Goal: Information Seeking & Learning: Learn about a topic

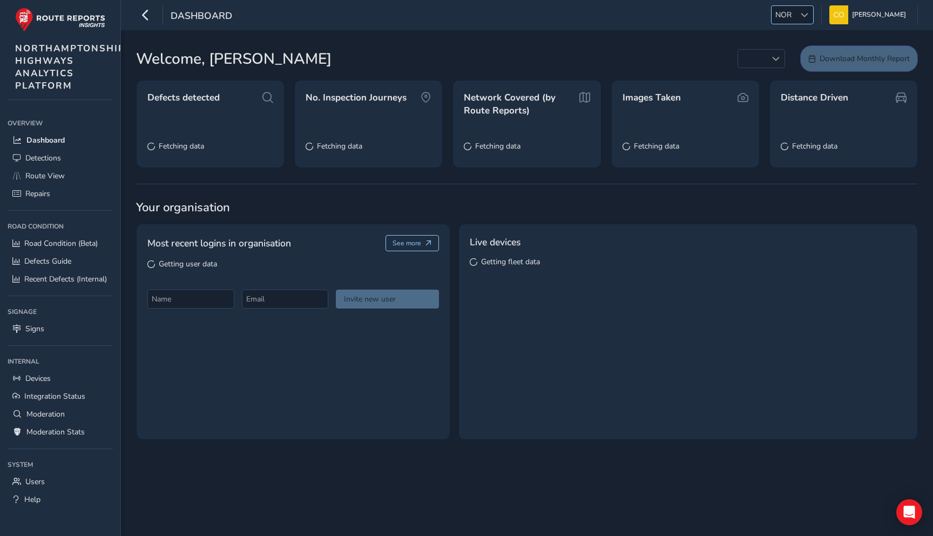
click at [795, 13] on div at bounding box center [804, 15] width 18 height 18
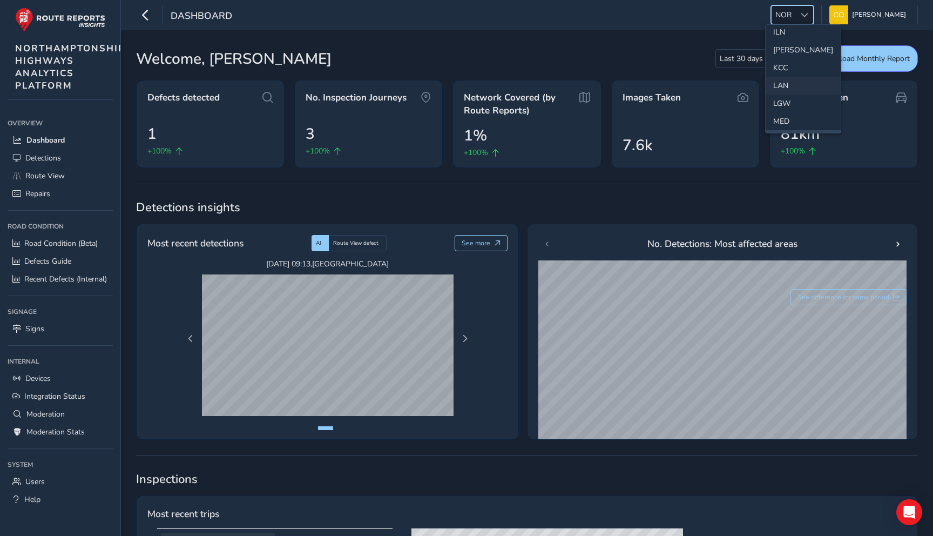
scroll to position [227, 0]
click at [783, 65] on li "ILN" at bounding box center [803, 60] width 75 height 18
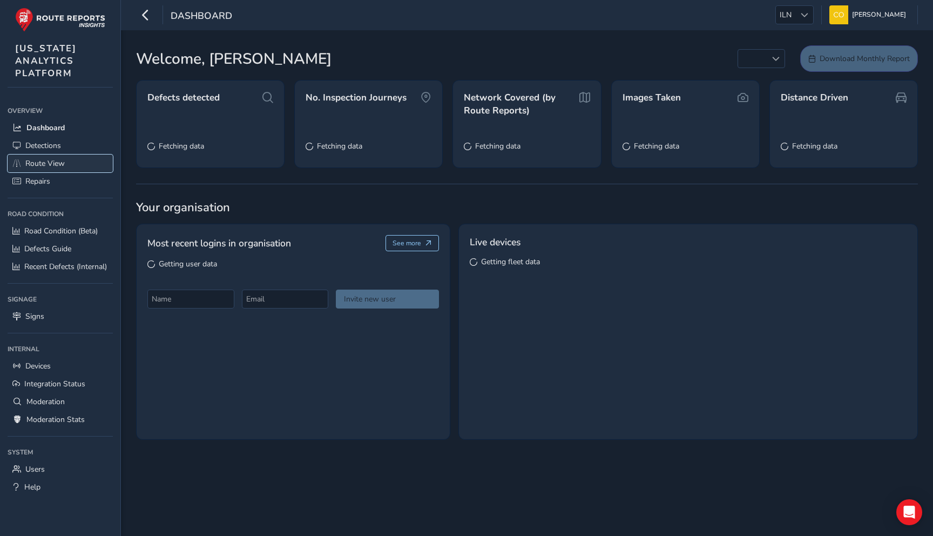
click at [66, 164] on link "Route View" at bounding box center [60, 163] width 105 height 18
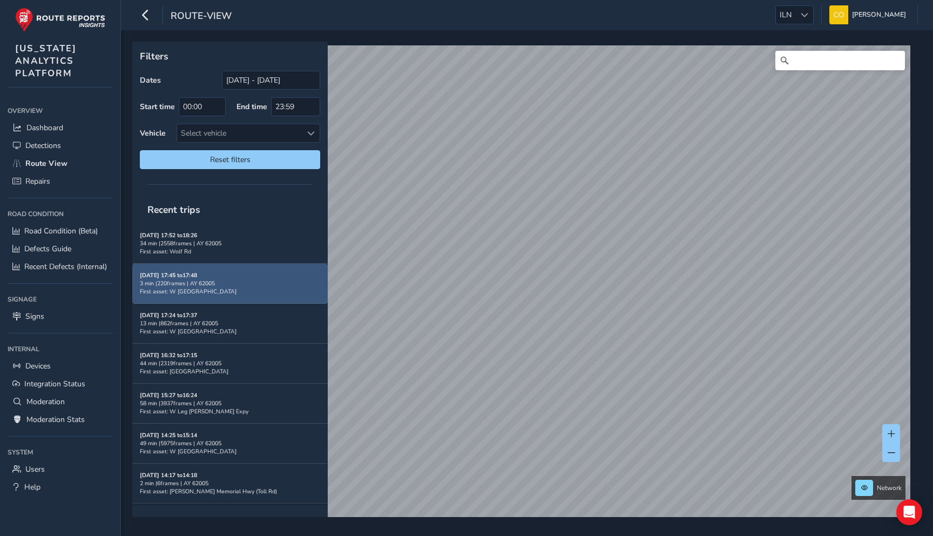
click at [273, 281] on div "3 min | 220 frames | AY 62005" at bounding box center [230, 283] width 180 height 8
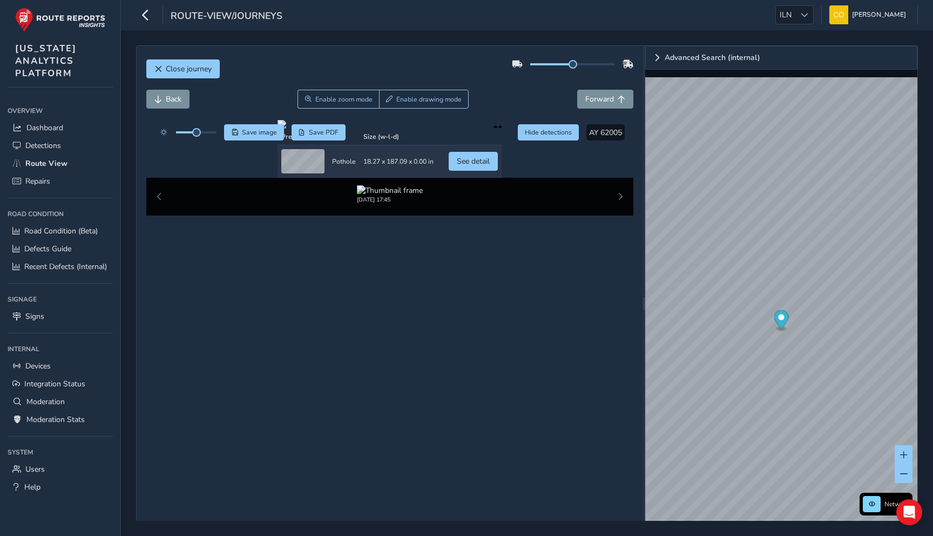
click at [480, 103] on div "Back Enable zoom mode Enable drawing mode Forward" at bounding box center [390, 99] width 488 height 19
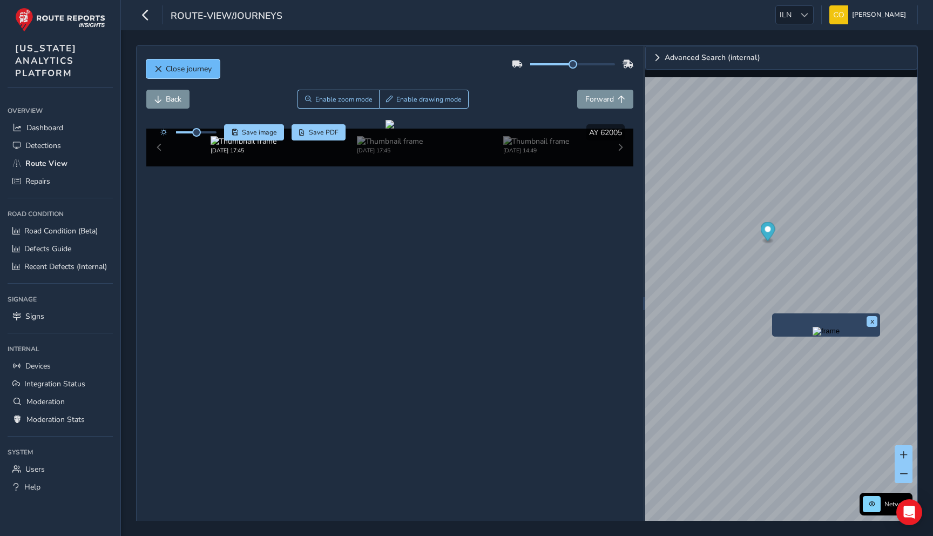
click at [175, 72] on span "Close journey" at bounding box center [189, 69] width 46 height 10
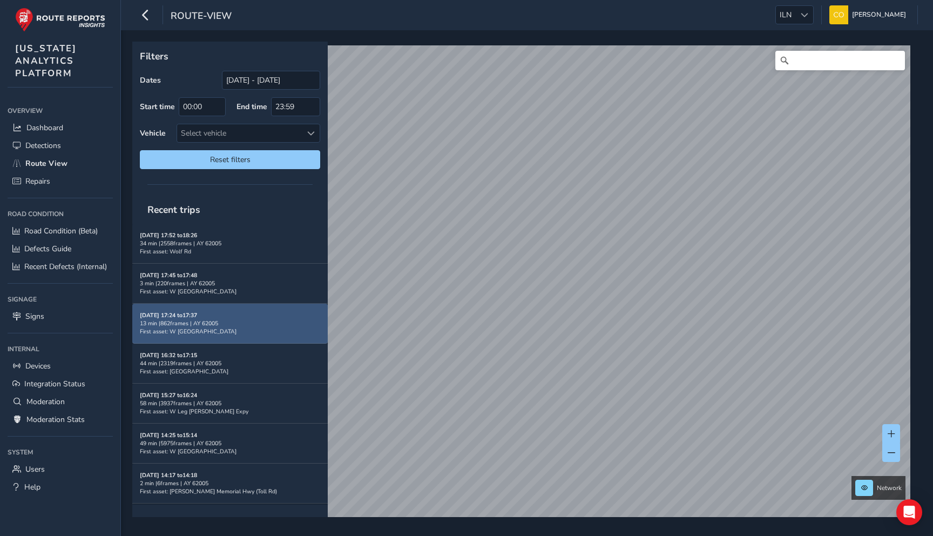
click at [250, 326] on div "[DATE] 17:24 to 17:37 13 min | 862 frames | AY 62005 First asset: W [GEOGRAPHIC…" at bounding box center [230, 323] width 180 height 24
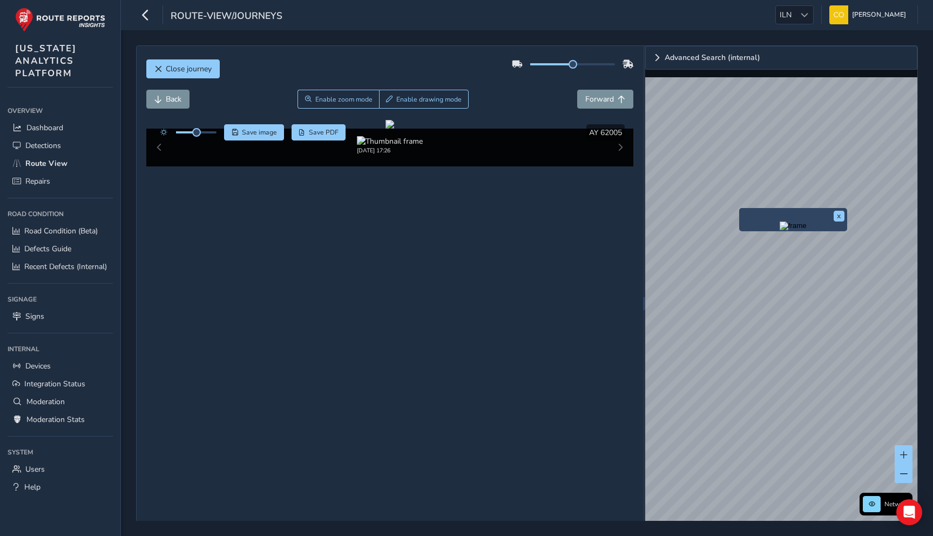
click at [780, 230] on img "Preview frame" at bounding box center [793, 225] width 27 height 9
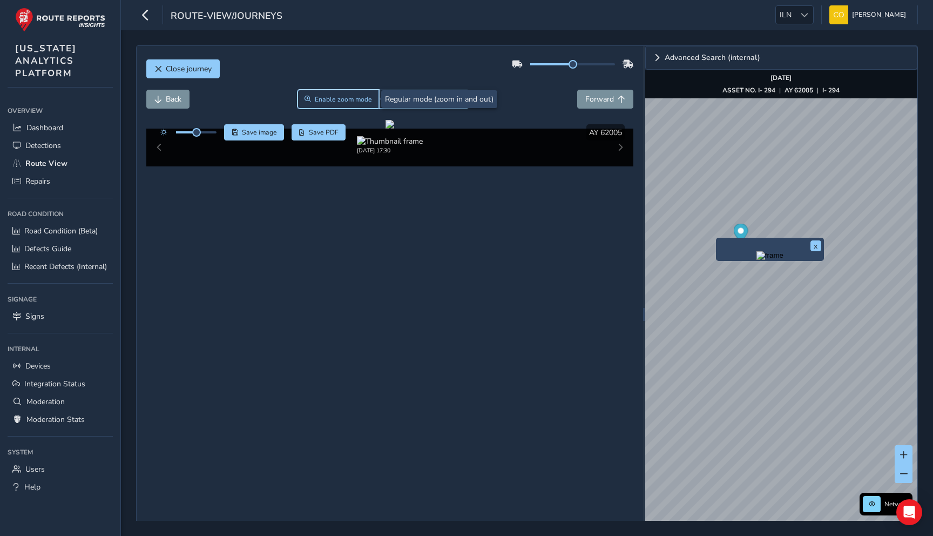
click at [344, 98] on span "Enable zoom mode" at bounding box center [343, 99] width 57 height 9
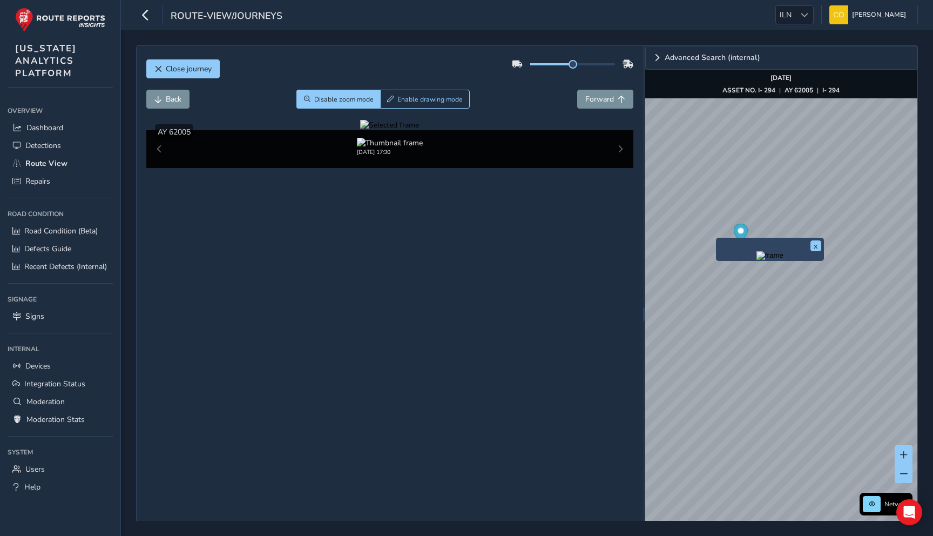
click at [419, 130] on div at bounding box center [389, 125] width 59 height 10
click at [337, 307] on img at bounding box center [719, 148] width 1555 height 875
click at [201, 71] on span "Close journey" at bounding box center [189, 69] width 46 height 10
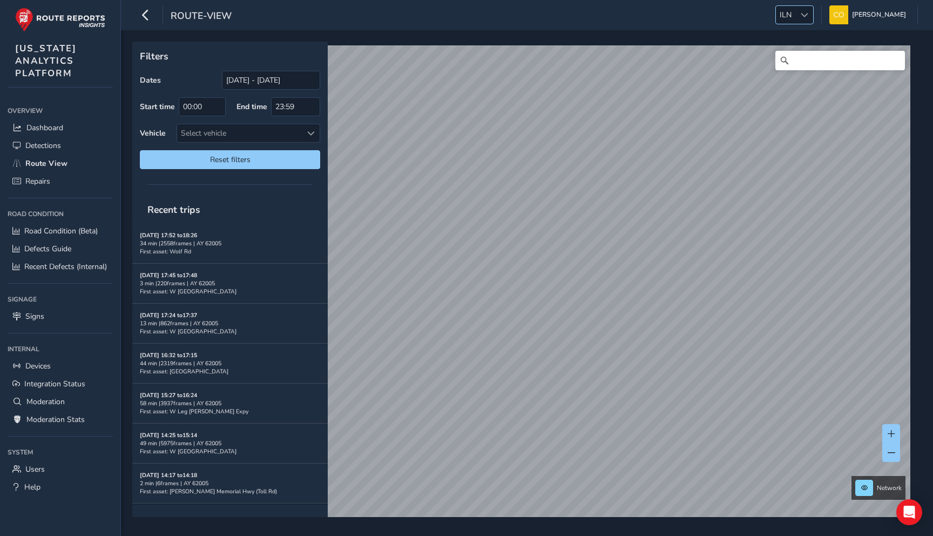
click at [803, 12] on div at bounding box center [804, 15] width 18 height 18
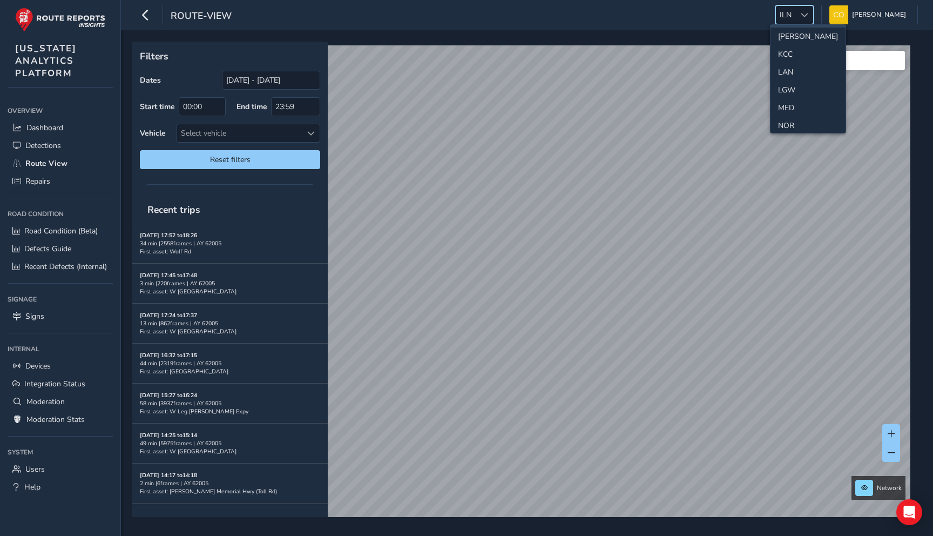
scroll to position [269, 0]
click at [788, 64] on li "LAN" at bounding box center [807, 71] width 75 height 18
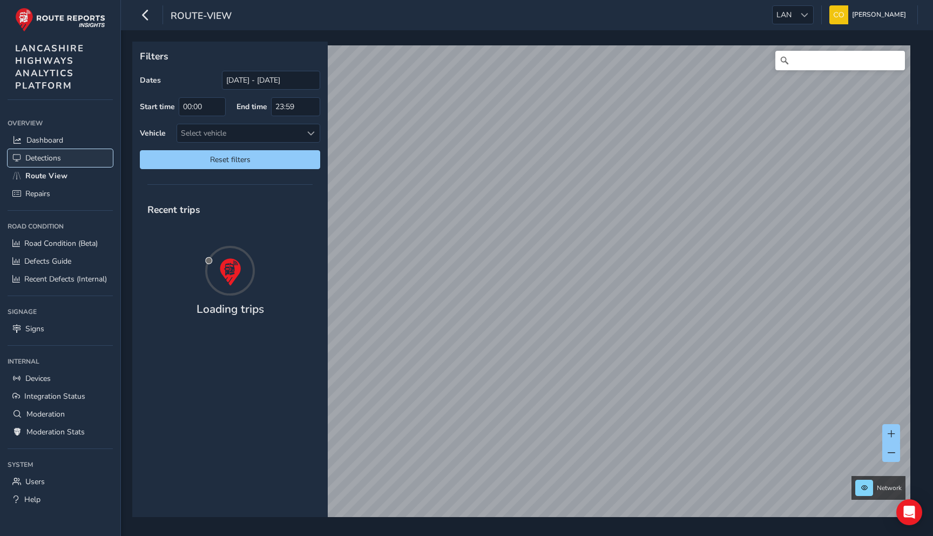
click at [86, 158] on link "Detections" at bounding box center [60, 158] width 105 height 18
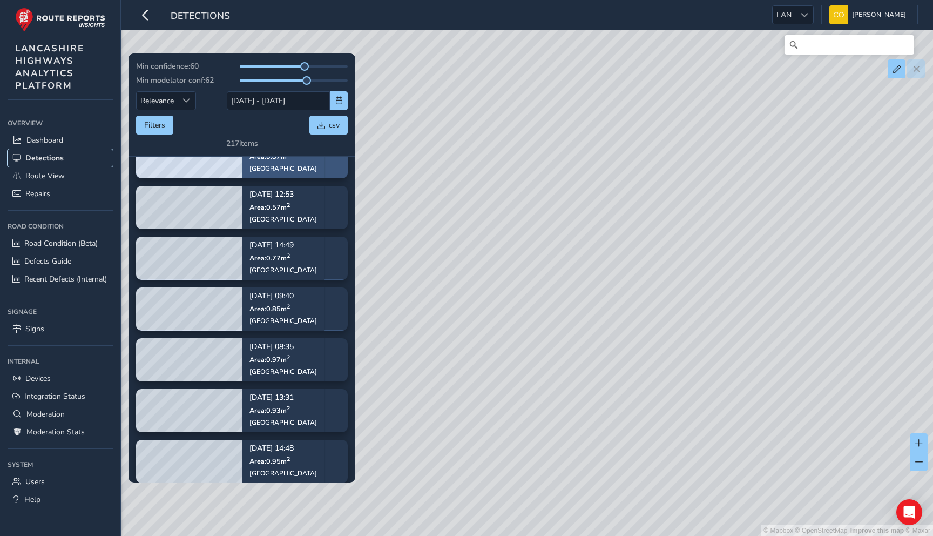
scroll to position [189, 0]
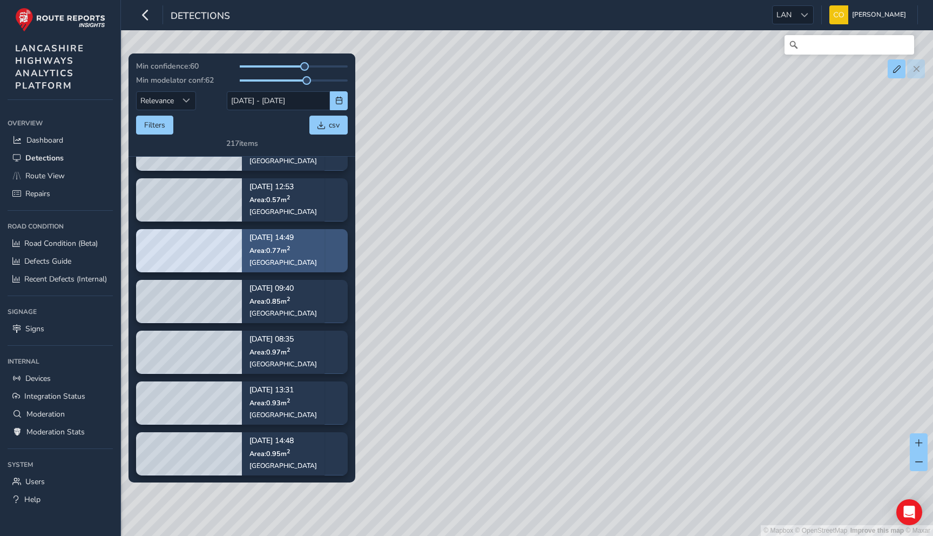
click at [273, 254] on div "[DATE] 14:49 Area: 0.77 [GEOGRAPHIC_DATA][STREET_ADDRESS]" at bounding box center [282, 251] width 67 height 48
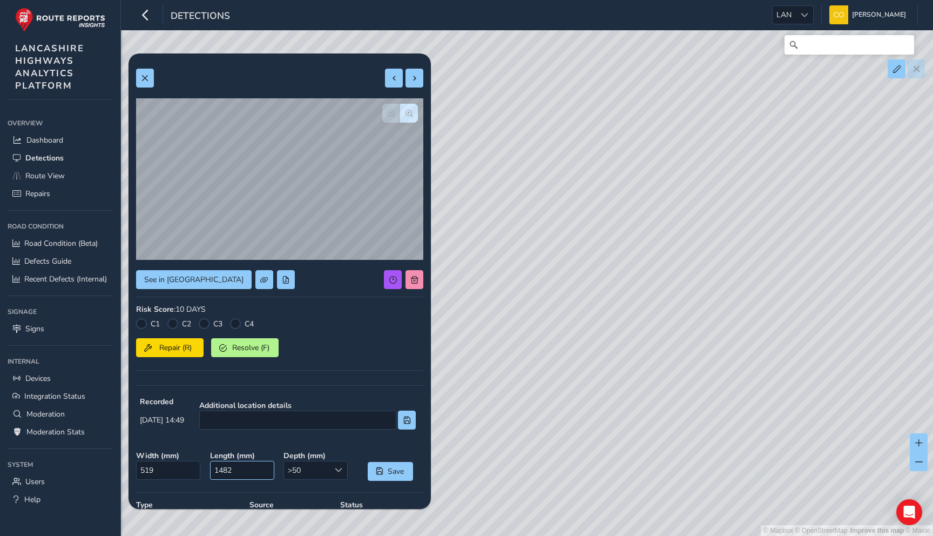
type input "781"
type input "3374"
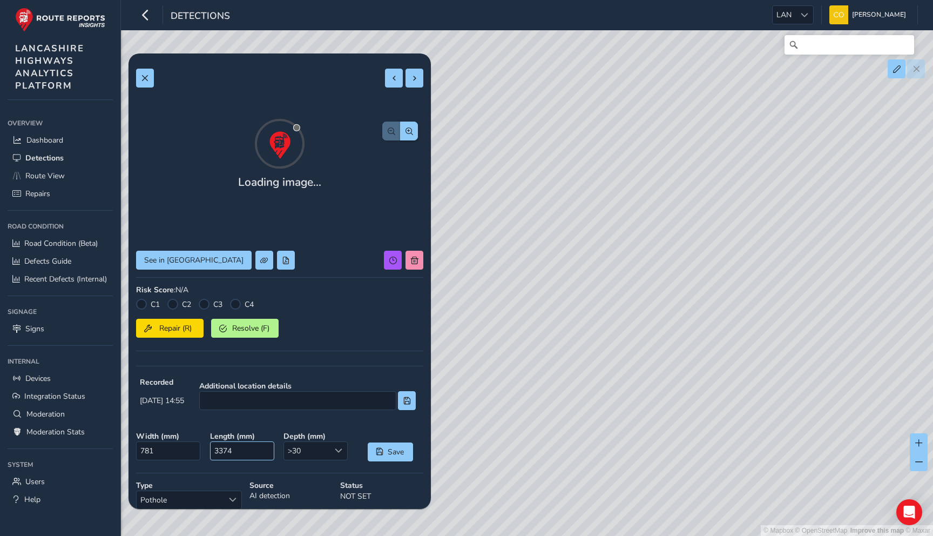
type input "1614"
type input "15619"
type input "259"
type input "272"
type input "97"
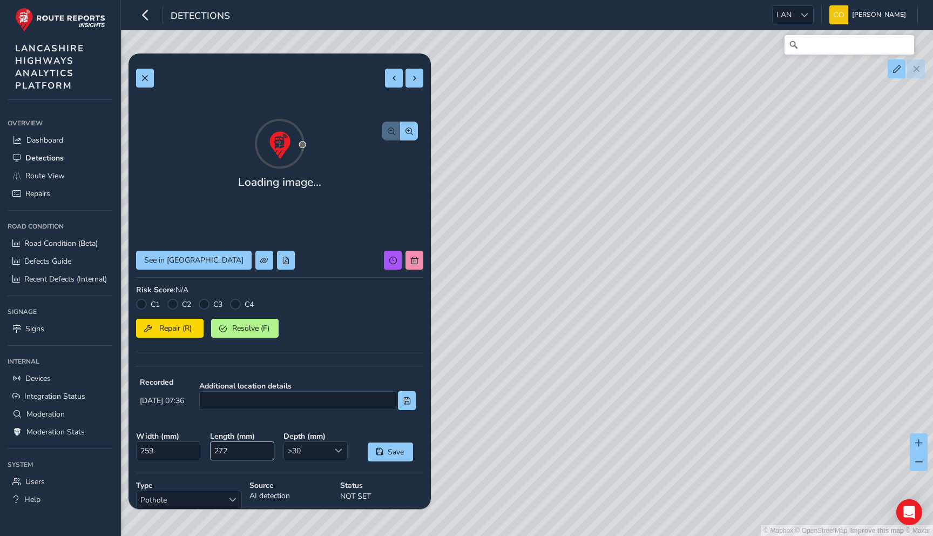
type input "255"
type input "259"
type input "272"
type input "1614"
type input "15619"
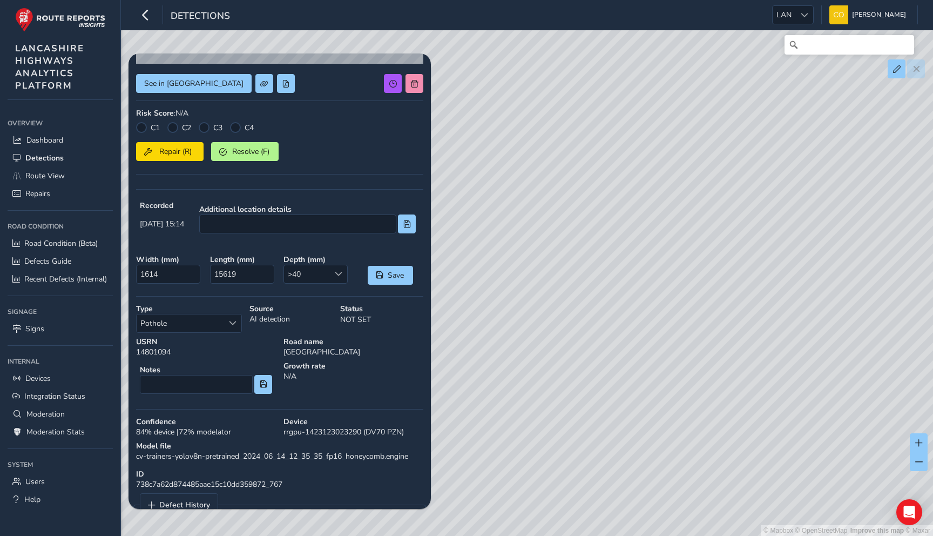
scroll to position [202, 0]
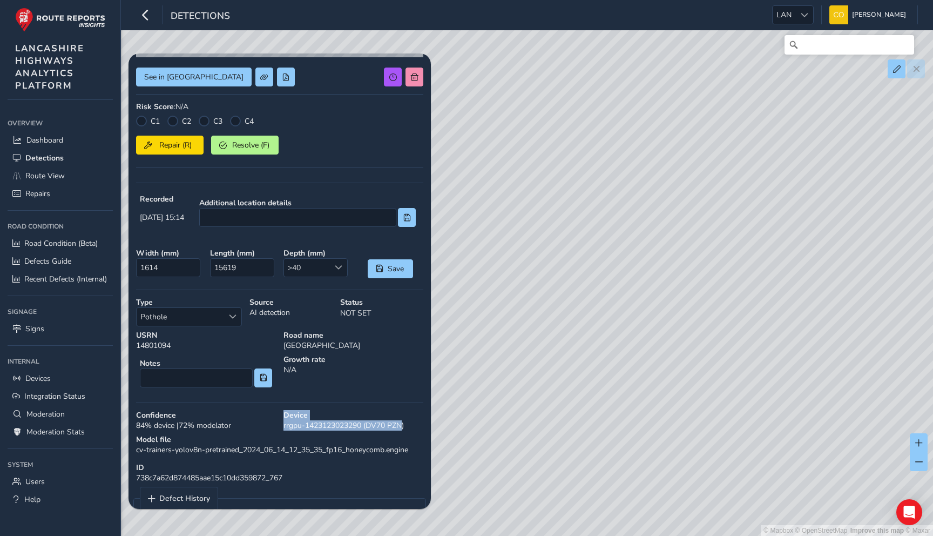
drag, startPoint x: 401, startPoint y: 422, endPoint x: 268, endPoint y: 422, distance: 133.4
click at [268, 422] on div "Confidence 84 % device | 72 % modelator Device rrgpu-1423123023290 (DV70 PZN)" at bounding box center [279, 420] width 295 height 28
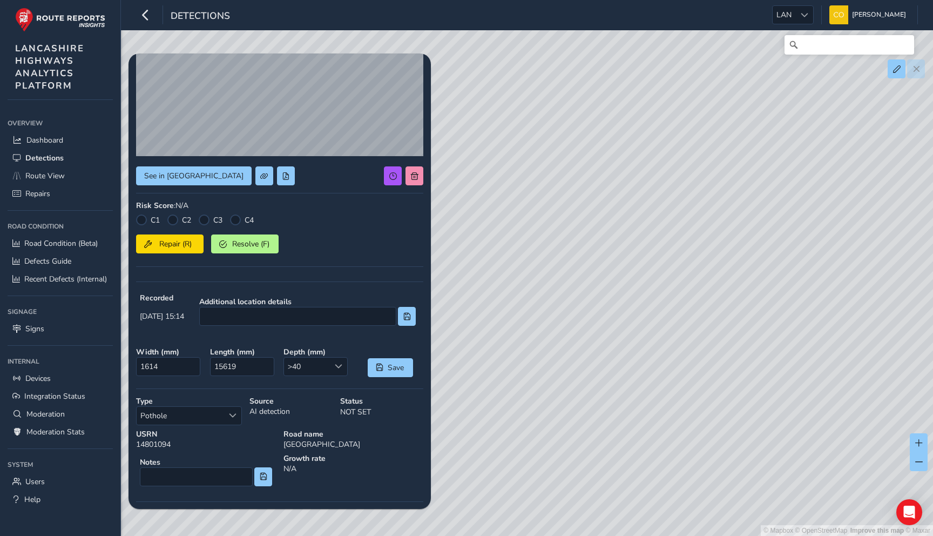
scroll to position [0, 0]
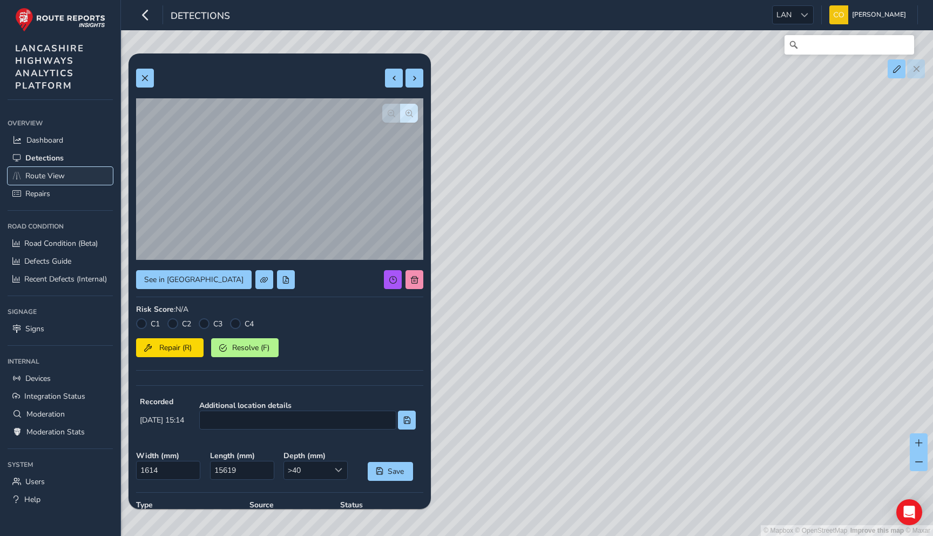
click at [69, 173] on link "Route View" at bounding box center [60, 176] width 105 height 18
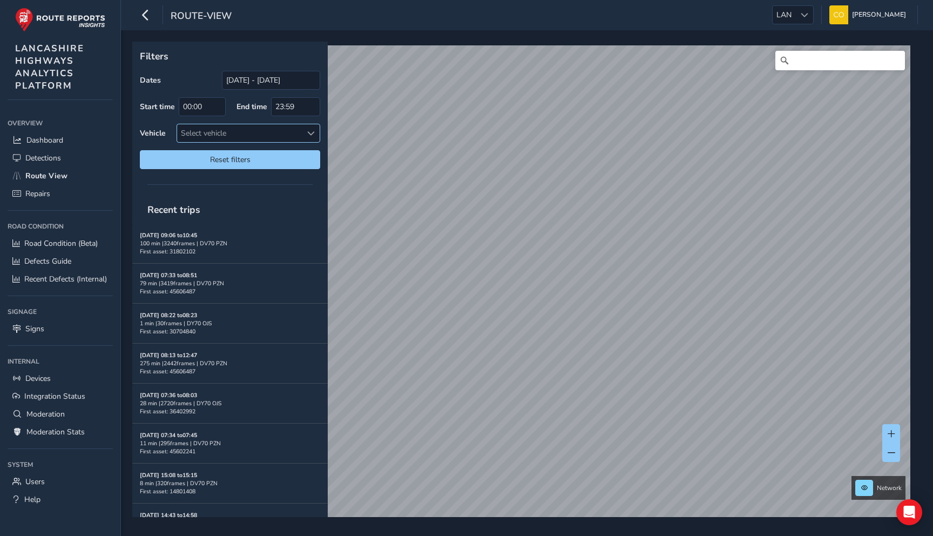
click at [242, 138] on div "Select vehicle" at bounding box center [239, 133] width 125 height 18
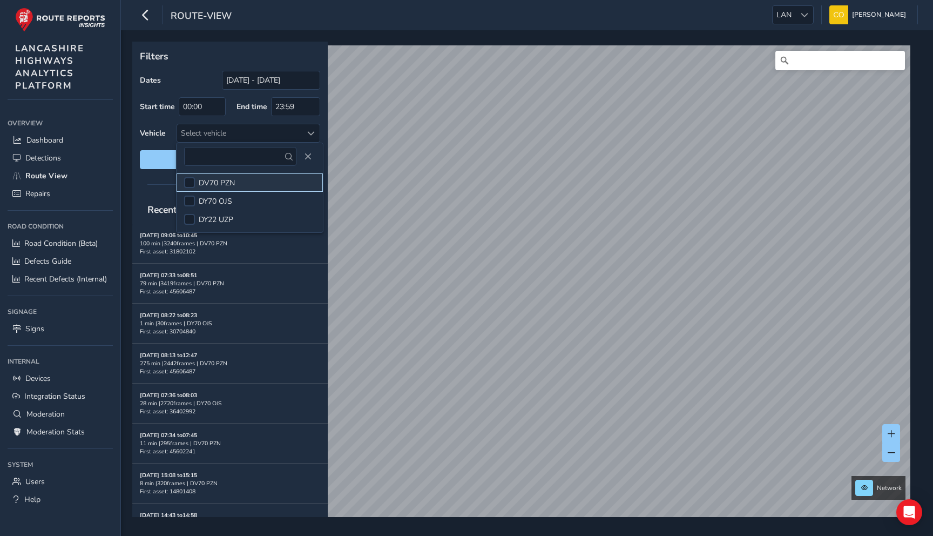
click at [199, 178] on span "DV70 PZN" at bounding box center [217, 183] width 36 height 10
click at [150, 184] on div at bounding box center [229, 184] width 195 height 15
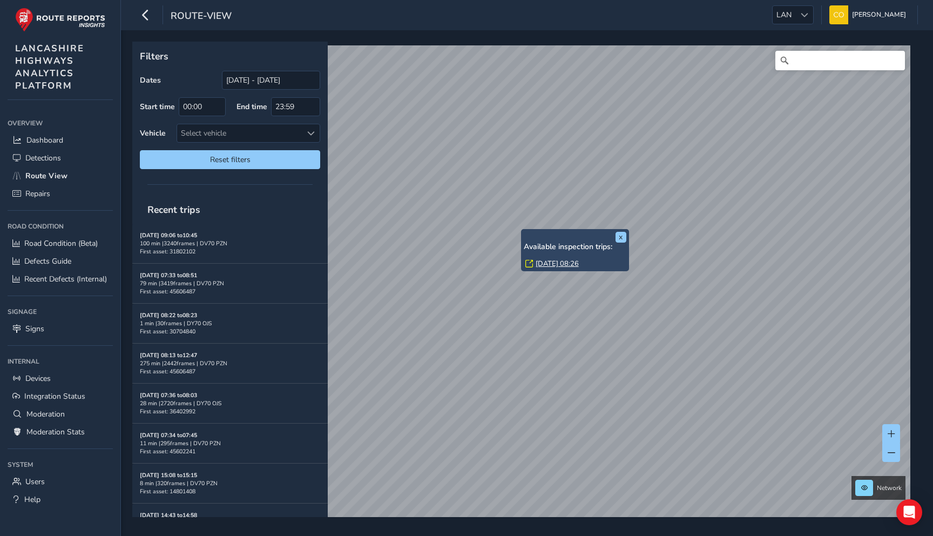
click at [552, 261] on link "[DATE] 08:26" at bounding box center [557, 264] width 43 height 10
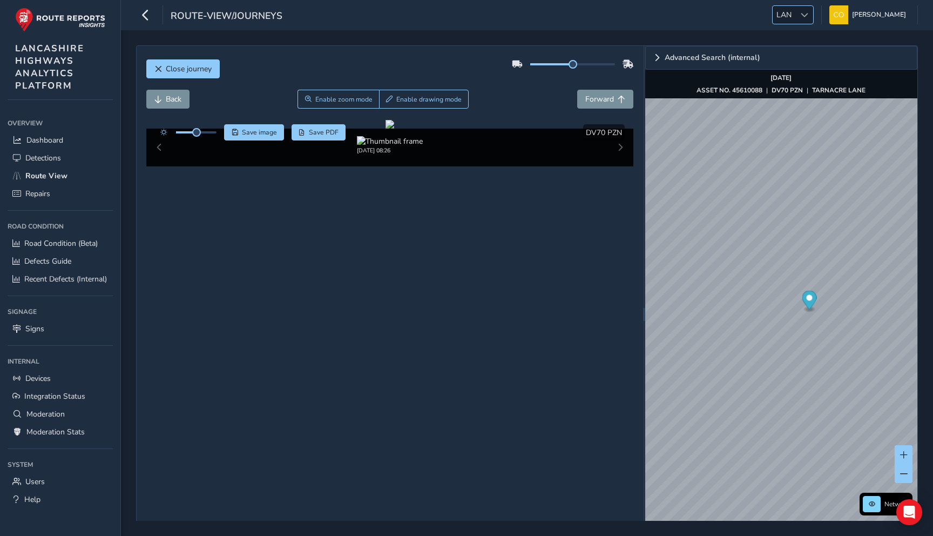
click at [773, 17] on span "LAN" at bounding box center [784, 15] width 23 height 18
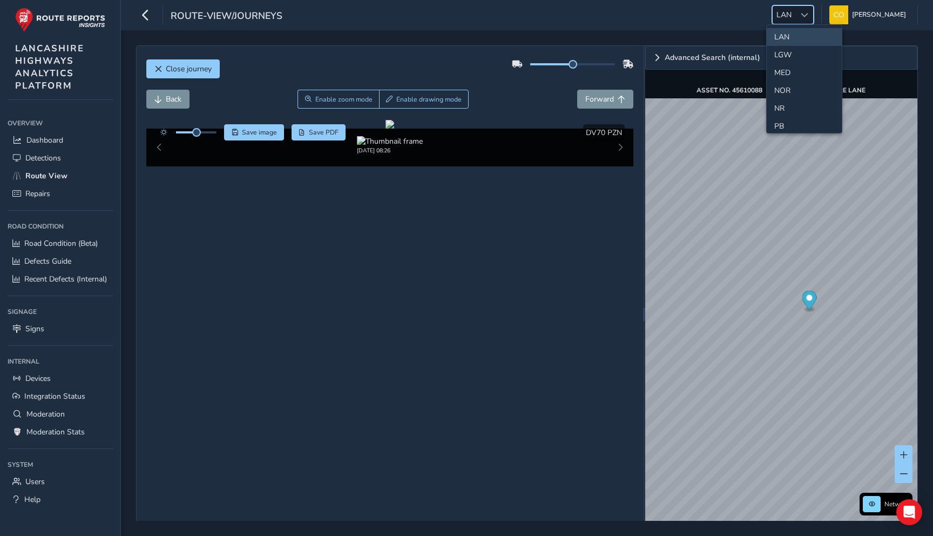
scroll to position [305, 0]
click at [783, 75] on li "MED" at bounding box center [804, 71] width 75 height 18
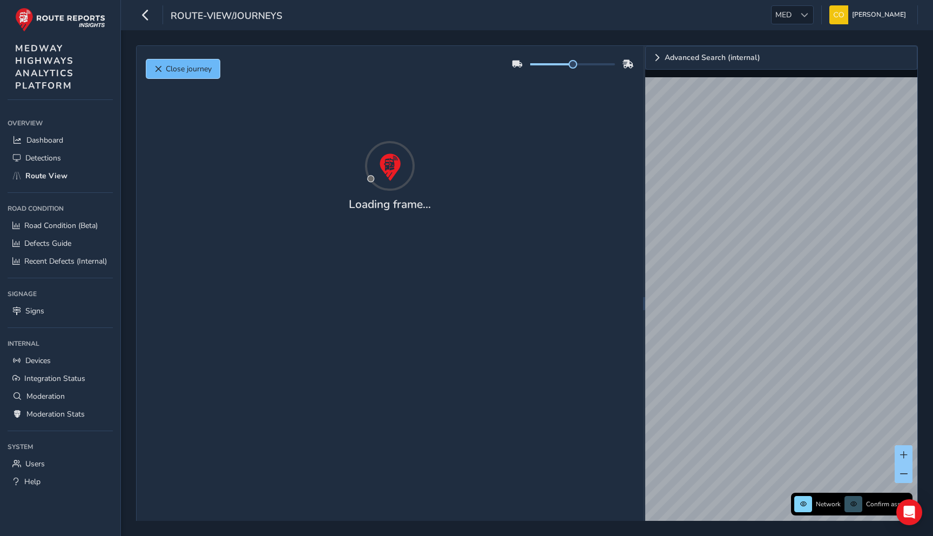
click at [194, 71] on span "Close journey" at bounding box center [189, 69] width 46 height 10
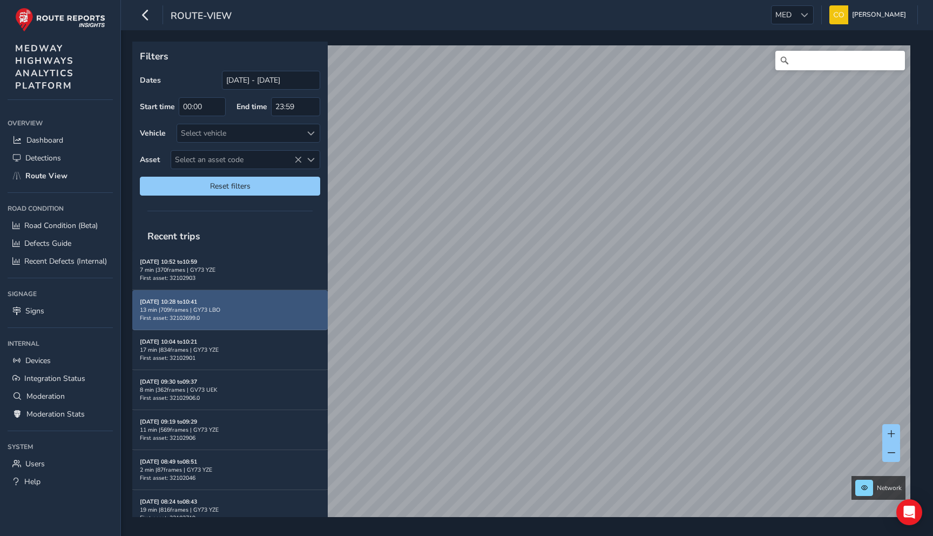
scroll to position [39, 0]
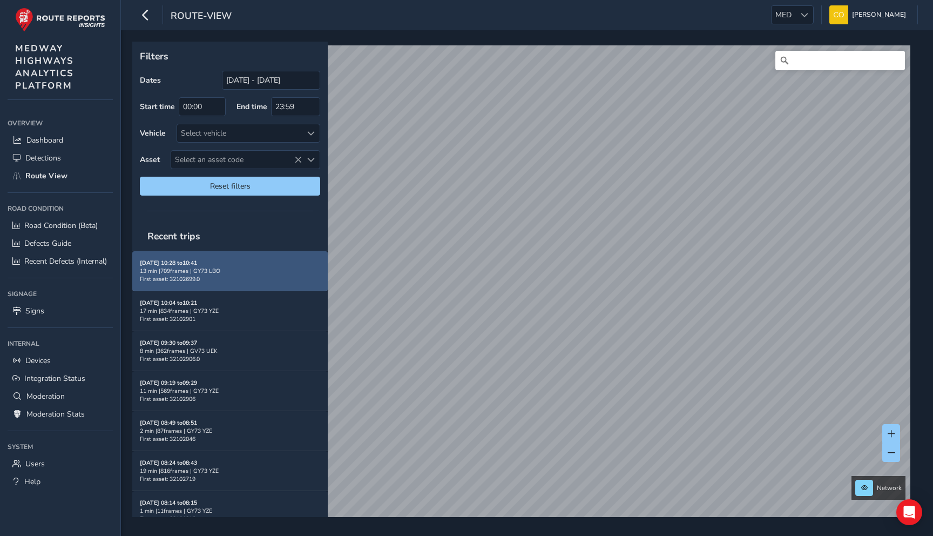
click at [242, 278] on div "[DATE] 10:28 to 10:41 13 min | 709 frames | GY73 LBO First asset: 32102699.0" at bounding box center [230, 271] width 180 height 24
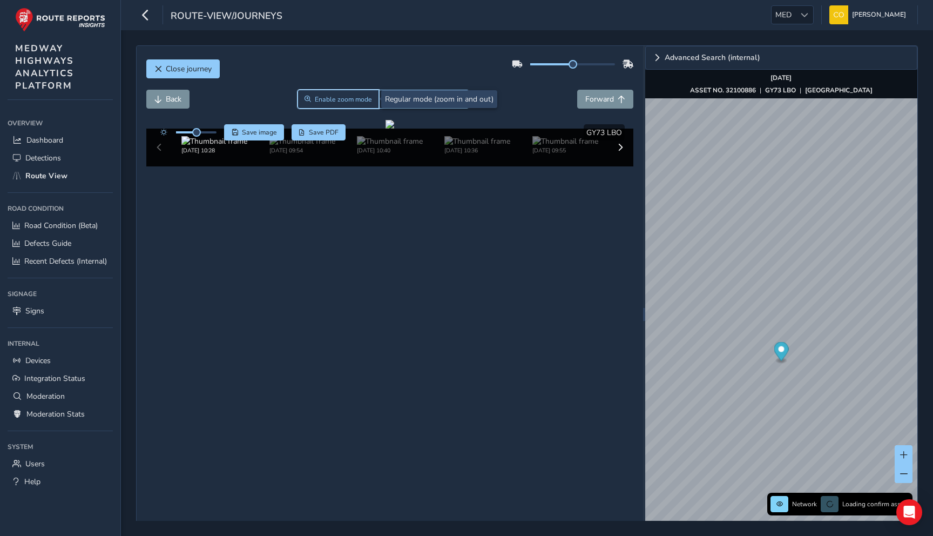
click at [355, 92] on button "Enable zoom mode" at bounding box center [338, 99] width 82 height 19
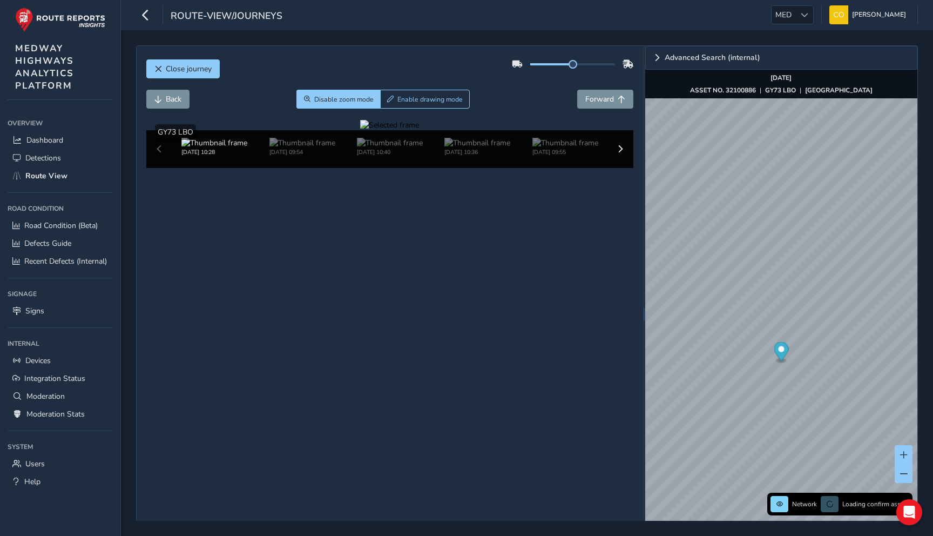
click at [360, 130] on div at bounding box center [389, 125] width 59 height 10
click at [344, 199] on img at bounding box center [703, 384] width 1555 height 875
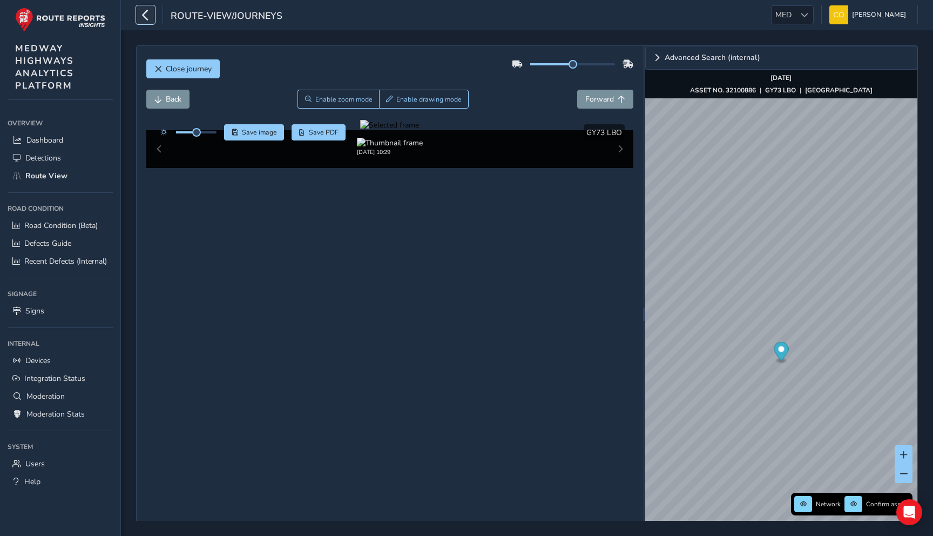
click at [146, 20] on icon "button" at bounding box center [145, 14] width 11 height 19
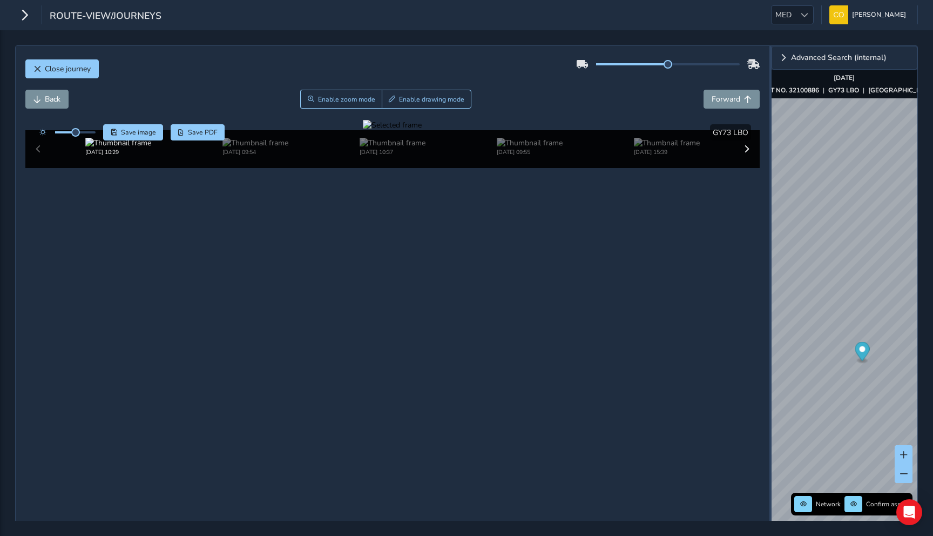
click at [853, 155] on div "Close journey Back Enable zoom mode Enable drawing mode Forward Click and Drag …" at bounding box center [466, 313] width 903 height 537
click at [660, 100] on div "Back Enable zoom mode Enable drawing mode Forward" at bounding box center [392, 99] width 735 height 19
click at [57, 70] on span "Close journey" at bounding box center [68, 69] width 46 height 10
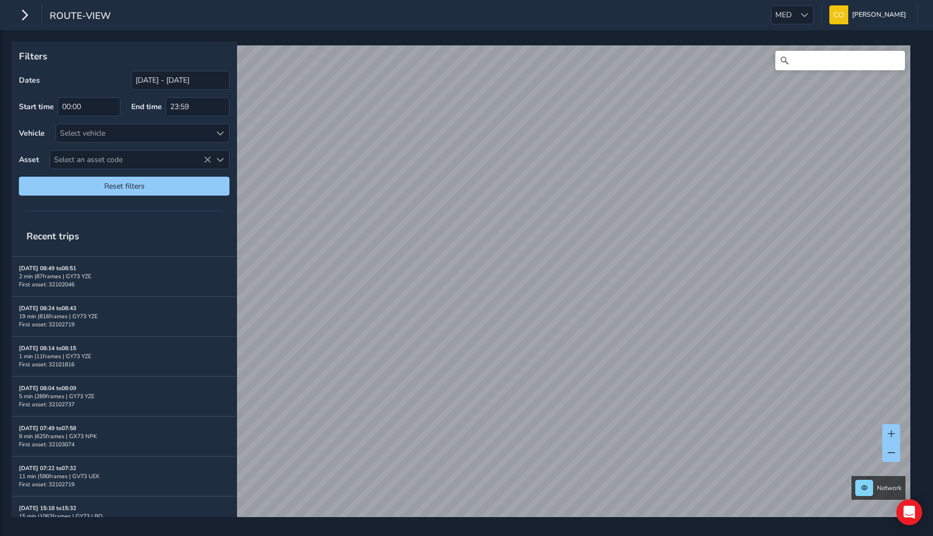
scroll to position [191, 0]
click at [104, 378] on div "[DATE] 08:04 to 08:09 5 min | 289 frames | GY73 YZE First asset: 32102737" at bounding box center [124, 397] width 211 height 39
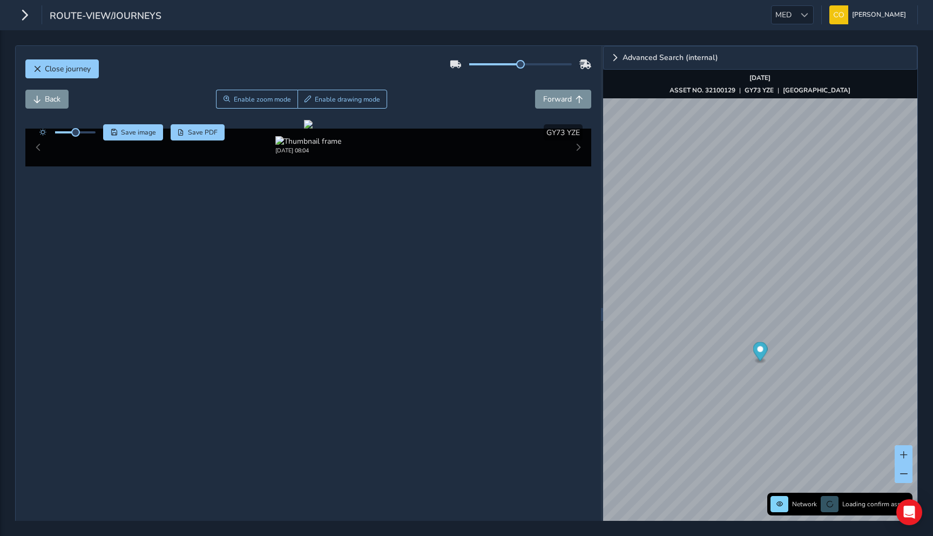
click at [439, 113] on div "Back Enable zoom mode Enable drawing mode Forward" at bounding box center [308, 105] width 566 height 30
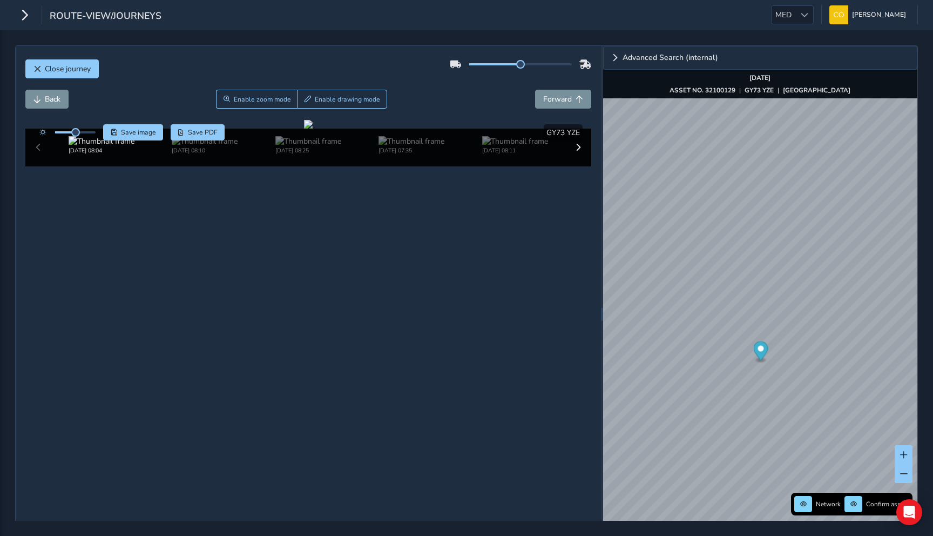
click at [455, 104] on div "Back Enable zoom mode Enable drawing mode Forward" at bounding box center [308, 99] width 566 height 19
click at [787, 16] on span "MED" at bounding box center [783, 15] width 24 height 18
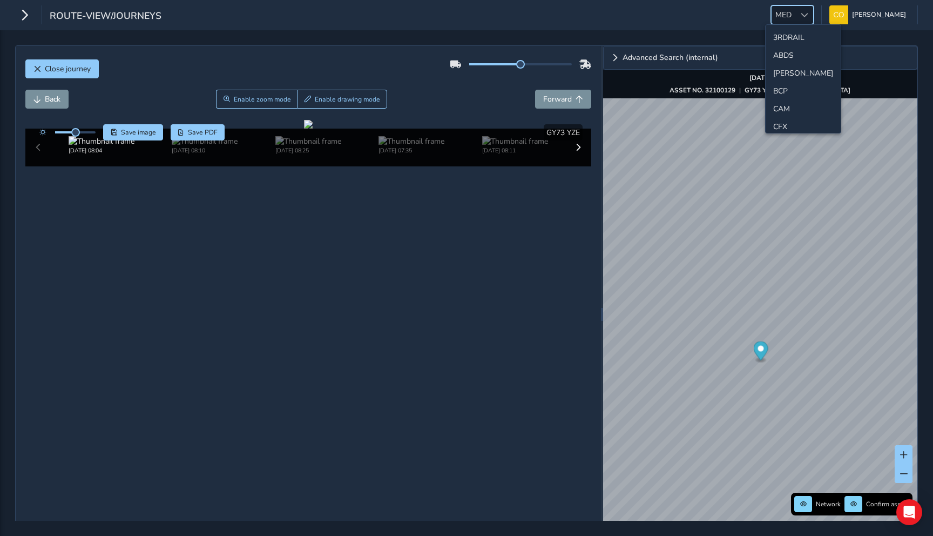
scroll to position [252, 0]
click at [788, 91] on li "LAN" at bounding box center [803, 88] width 75 height 18
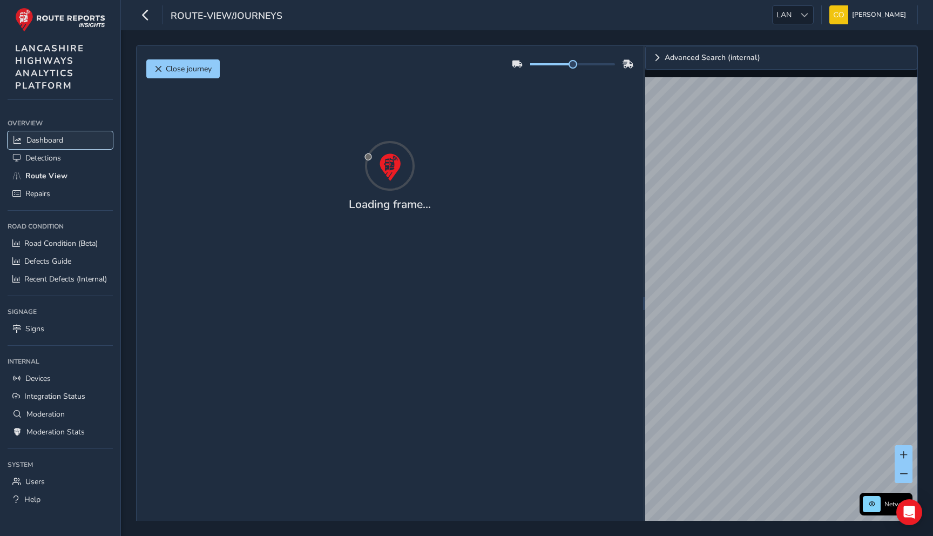
click at [43, 148] on link "Dashboard" at bounding box center [60, 140] width 105 height 18
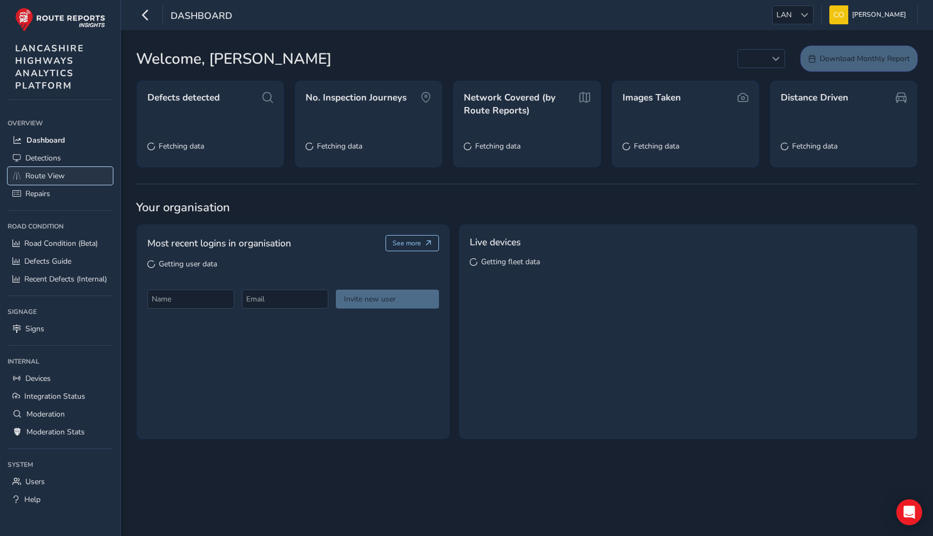
click at [44, 171] on span "Route View" at bounding box center [44, 176] width 39 height 10
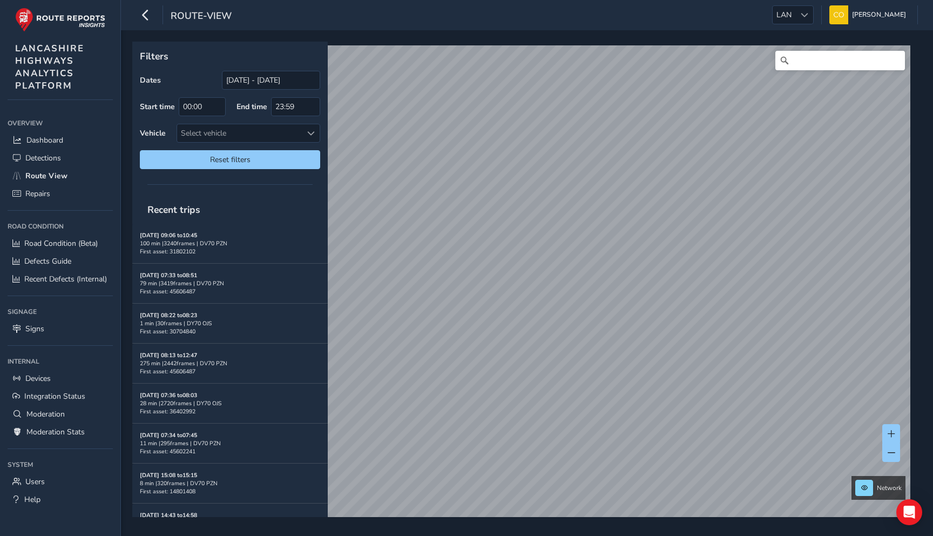
click at [166, 118] on div "Dates [DATE] - [DATE] Start time 00:00 End time 23:59 Vehicle Select vehicle Re…" at bounding box center [230, 120] width 180 height 98
drag, startPoint x: 151, startPoint y: 210, endPoint x: 205, endPoint y: 210, distance: 54.5
click at [206, 210] on span "Recent trips" at bounding box center [174, 209] width 68 height 28
click at [205, 210] on span "Recent trips" at bounding box center [174, 209] width 68 height 28
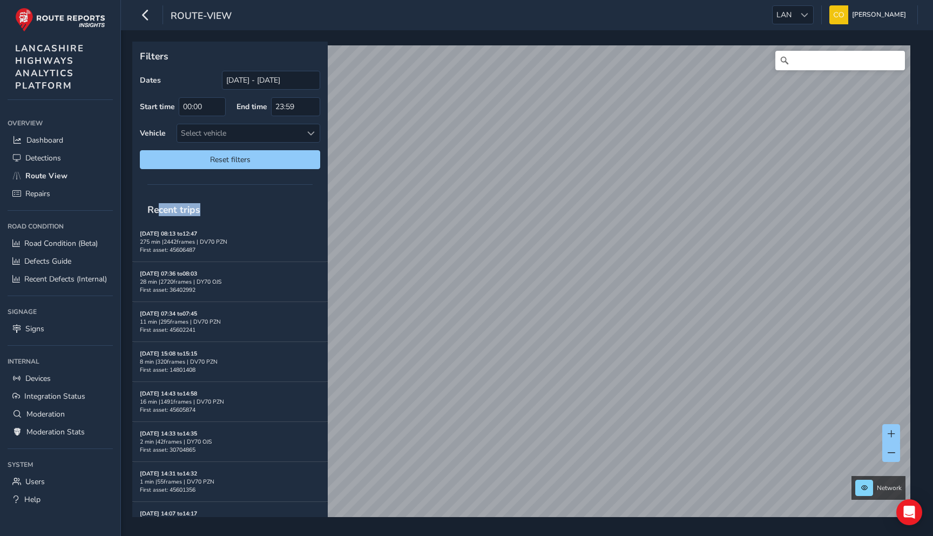
drag, startPoint x: 200, startPoint y: 210, endPoint x: 155, endPoint y: 208, distance: 44.3
click at [156, 208] on span "Recent trips" at bounding box center [174, 209] width 68 height 28
click at [155, 208] on span "Recent trips" at bounding box center [174, 209] width 68 height 28
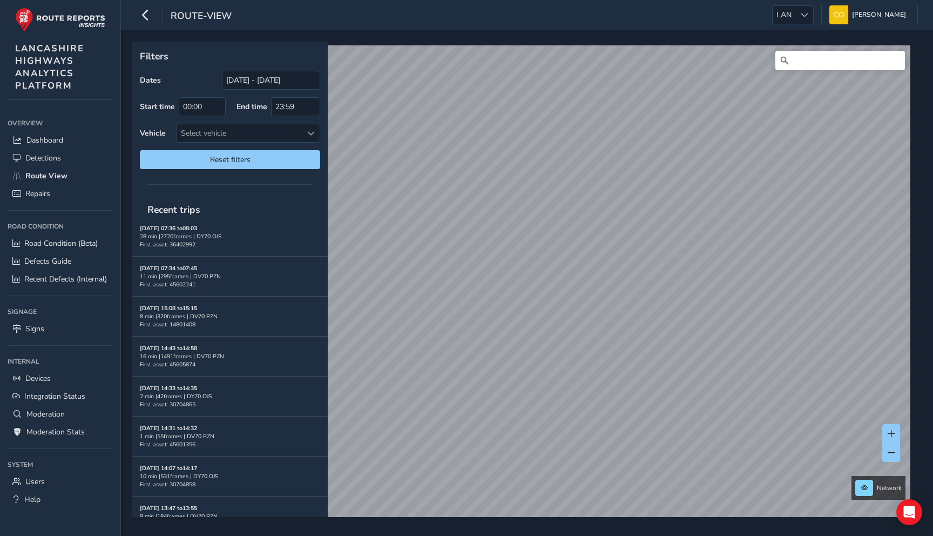
scroll to position [166, 0]
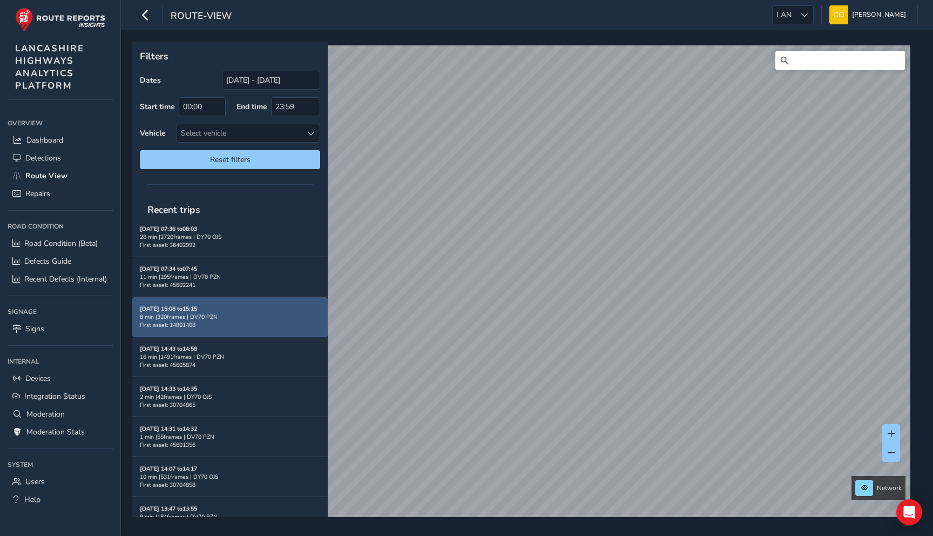
click at [265, 310] on div "Aug 15, 15:08 to 15:15 8 min | 320 frames | DV70 PZN First asset: 14801408" at bounding box center [230, 316] width 180 height 24
